Goal: Register for event/course

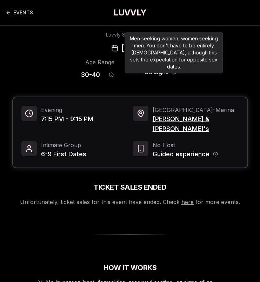
click at [174, 71] on icon "Orientation information" at bounding box center [173, 71] width 5 height 5
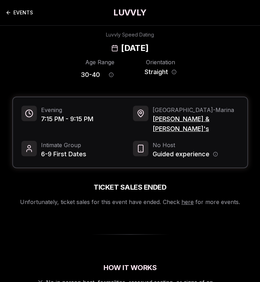
click at [22, 14] on link "EVENTS" at bounding box center [19, 13] width 27 height 14
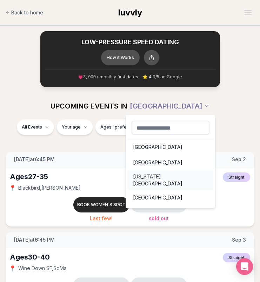
click at [146, 175] on div "[US_STATE][GEOGRAPHIC_DATA]" at bounding box center [170, 180] width 86 height 20
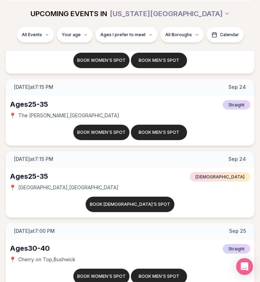
scroll to position [2272, 0]
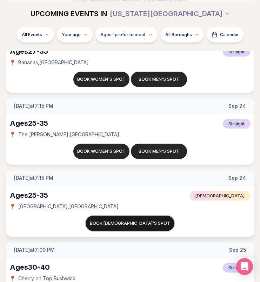
click at [111, 221] on button "Book [DEMOGRAPHIC_DATA]'s spot" at bounding box center [130, 222] width 89 height 15
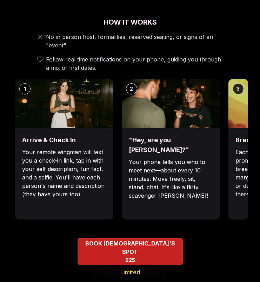
scroll to position [259, 0]
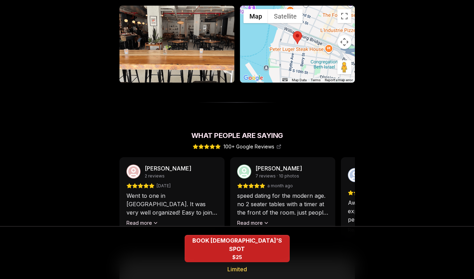
scroll to position [549, 0]
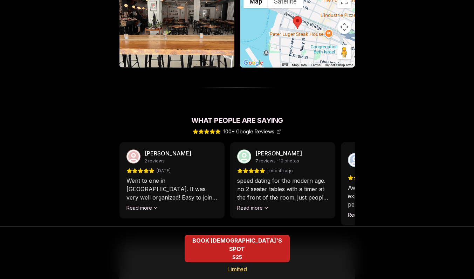
click at [253, 205] on button "Read more" at bounding box center [253, 208] width 32 height 7
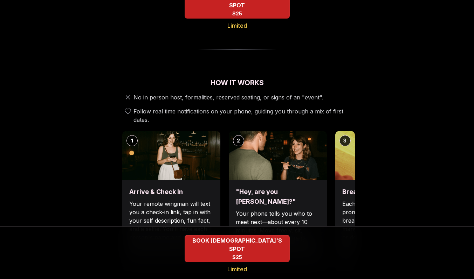
scroll to position [205, 0]
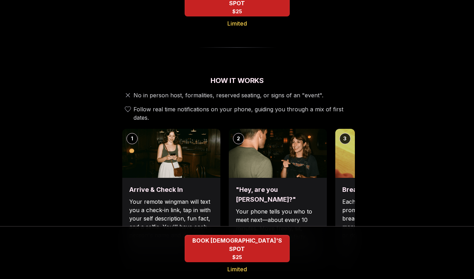
click at [259, 198] on p "Each date will have new convo prompts on screen to help break the ice. Cycle th…" at bounding box center [385, 223] width 84 height 50
click at [259, 150] on img at bounding box center [385, 153] width 98 height 49
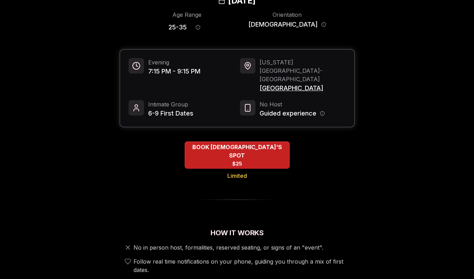
scroll to position [8, 0]
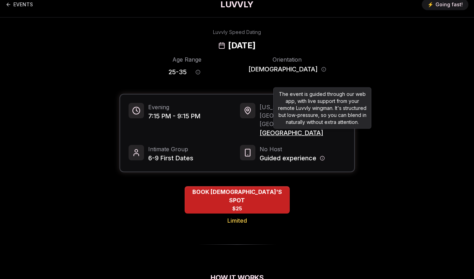
click at [259, 156] on circle "Host information" at bounding box center [322, 158] width 4 height 4
